Goal: Task Accomplishment & Management: Complete application form

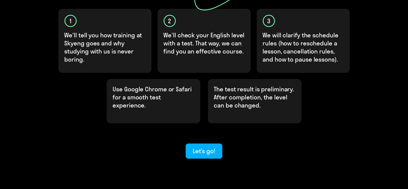
scroll to position [166, 0]
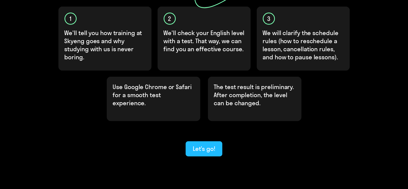
click at [200, 145] on div "Let’s go!" at bounding box center [204, 149] width 23 height 8
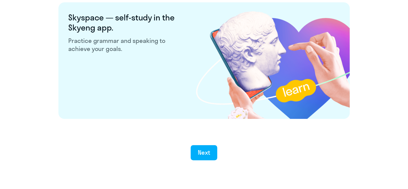
scroll to position [983, 0]
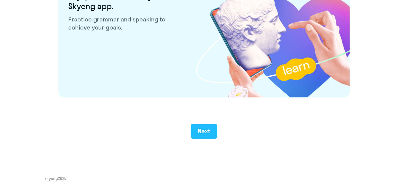
click at [210, 129] on button "Next" at bounding box center [204, 131] width 27 height 15
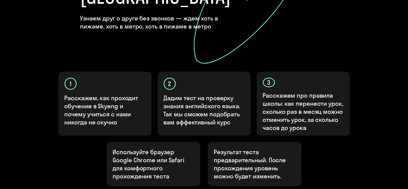
scroll to position [176, 0]
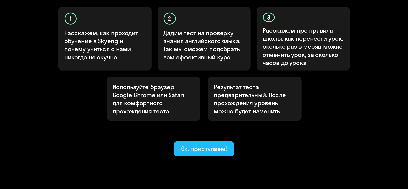
click at [186, 145] on div "Ок, приступаем!" at bounding box center [204, 149] width 46 height 8
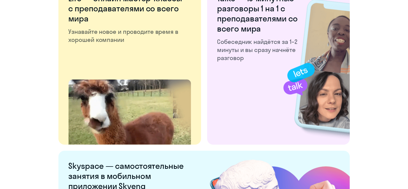
scroll to position [983, 0]
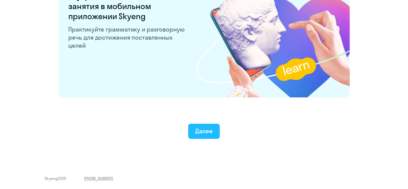
click at [207, 127] on button "Далее" at bounding box center [204, 131] width 32 height 15
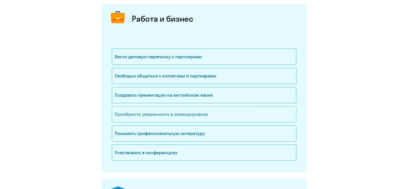
scroll to position [49, 0]
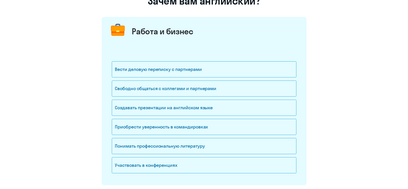
drag, startPoint x: 141, startPoint y: 70, endPoint x: 41, endPoint y: 74, distance: 99.7
click at [102, 74] on div "Вести деловую переписку с партнерами Свободно общаться с коллегами и партнерами…" at bounding box center [204, 115] width 205 height 142
click at [143, 88] on div "Свободно общаться с коллегами и партнерами" at bounding box center [204, 89] width 185 height 16
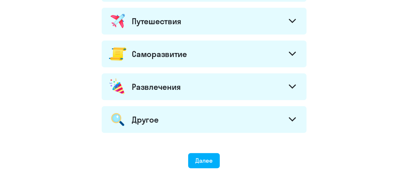
scroll to position [293, 0]
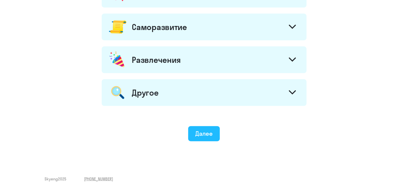
click at [199, 129] on button "Далее" at bounding box center [204, 133] width 32 height 15
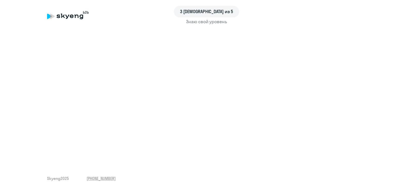
click at [183, 165] on div "3 шаг из 5 Знаю свой уровень Skyeng 2025 [PHONE_NUMBER]" at bounding box center [206, 94] width 413 height 189
click at [193, 22] on div "Знаю свой уровень" at bounding box center [206, 21] width 319 height 7
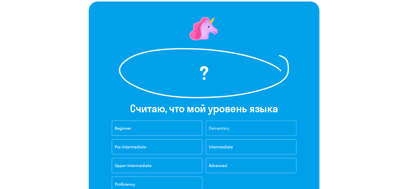
scroll to position [54, 0]
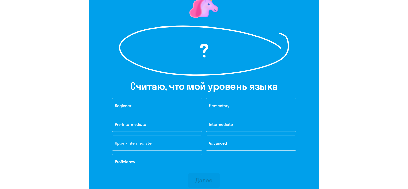
click at [171, 141] on button "Upper-Intermediate" at bounding box center [157, 143] width 91 height 15
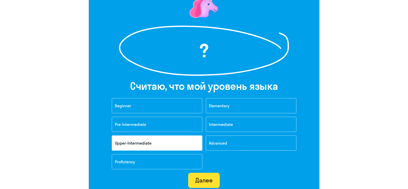
click at [210, 180] on div "Далее" at bounding box center [203, 180] width 17 height 8
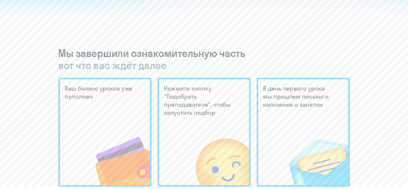
scroll to position [135, 0]
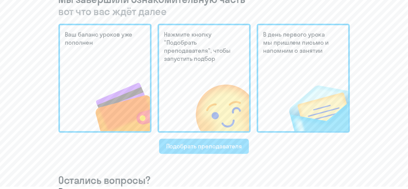
click at [199, 148] on div "Подобрать преподавателя" at bounding box center [204, 146] width 76 height 8
